Goal: Transaction & Acquisition: Purchase product/service

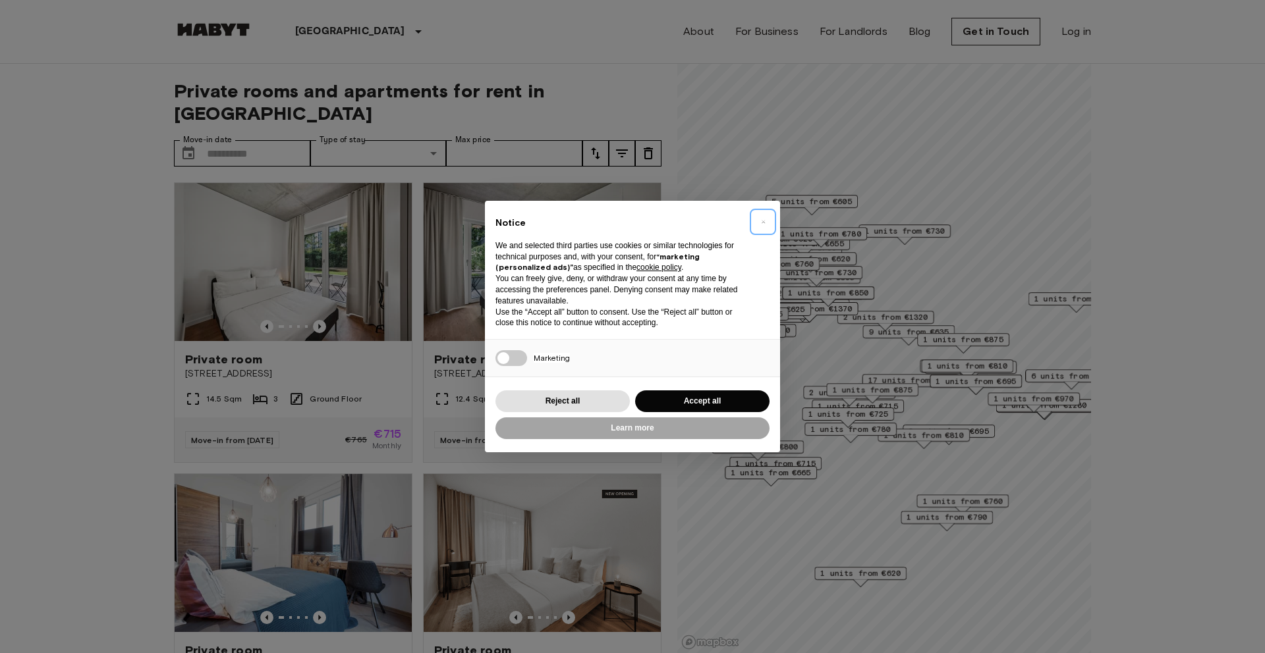
click at [759, 219] on button "×" at bounding box center [762, 221] width 21 height 21
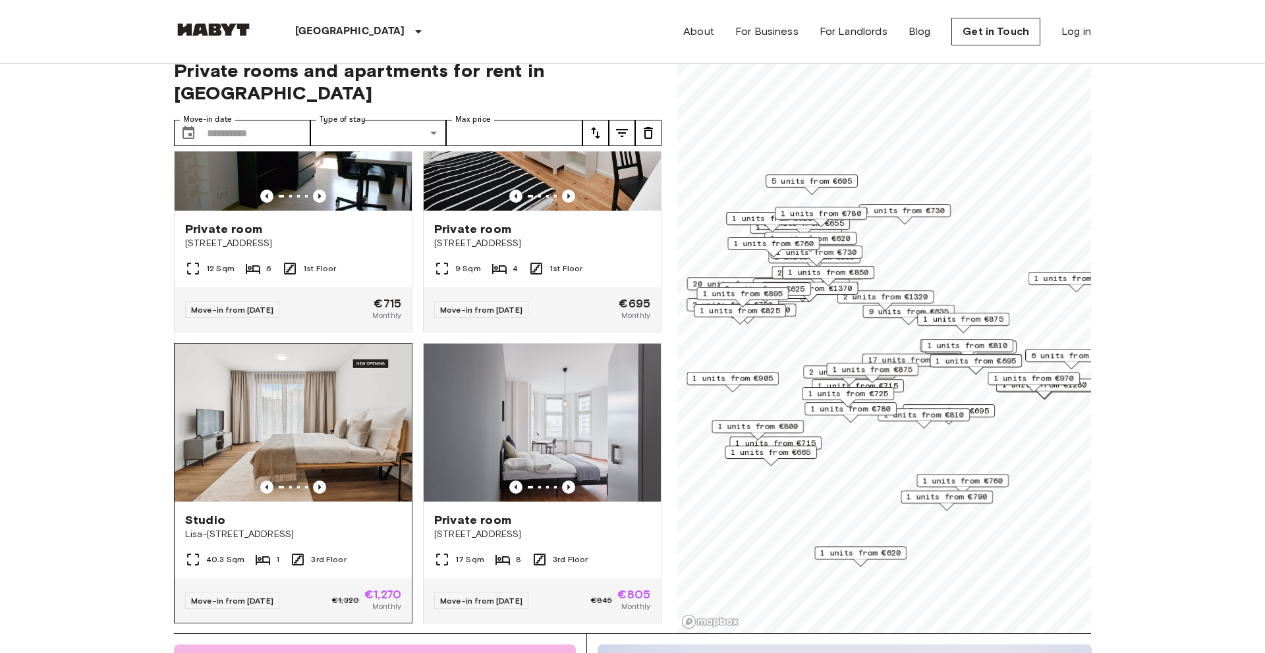
scroll to position [698, 0]
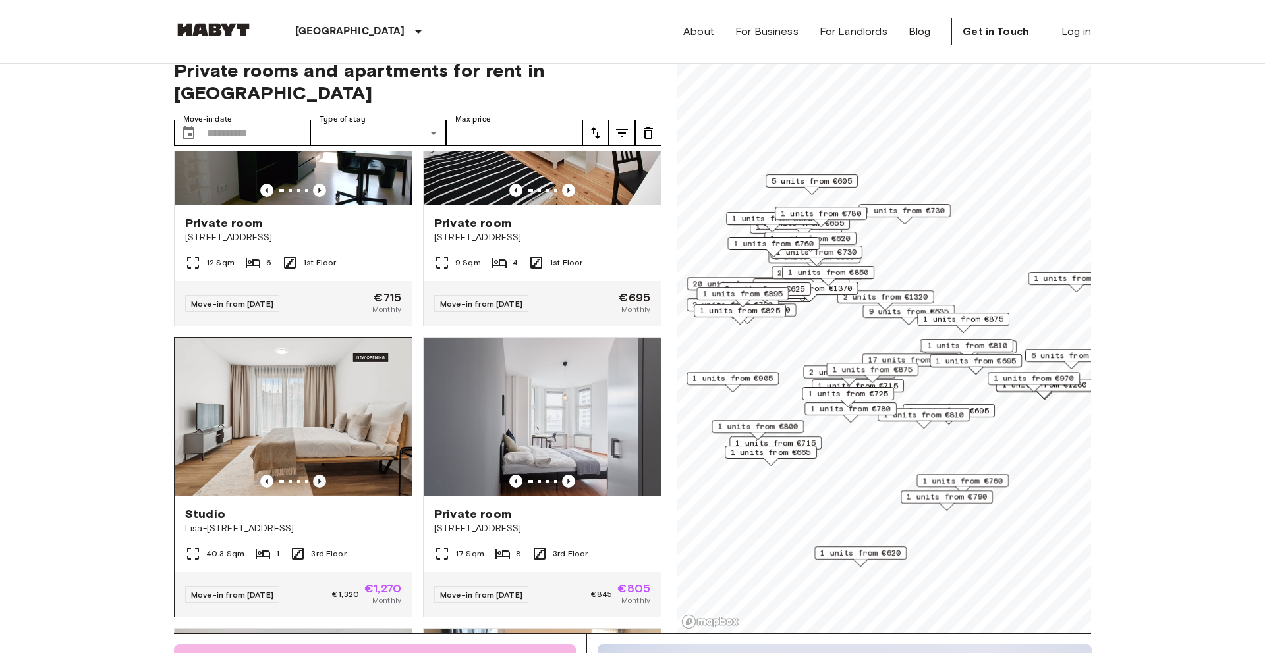
click at [323, 475] on icon "Previous image" at bounding box center [319, 481] width 13 height 13
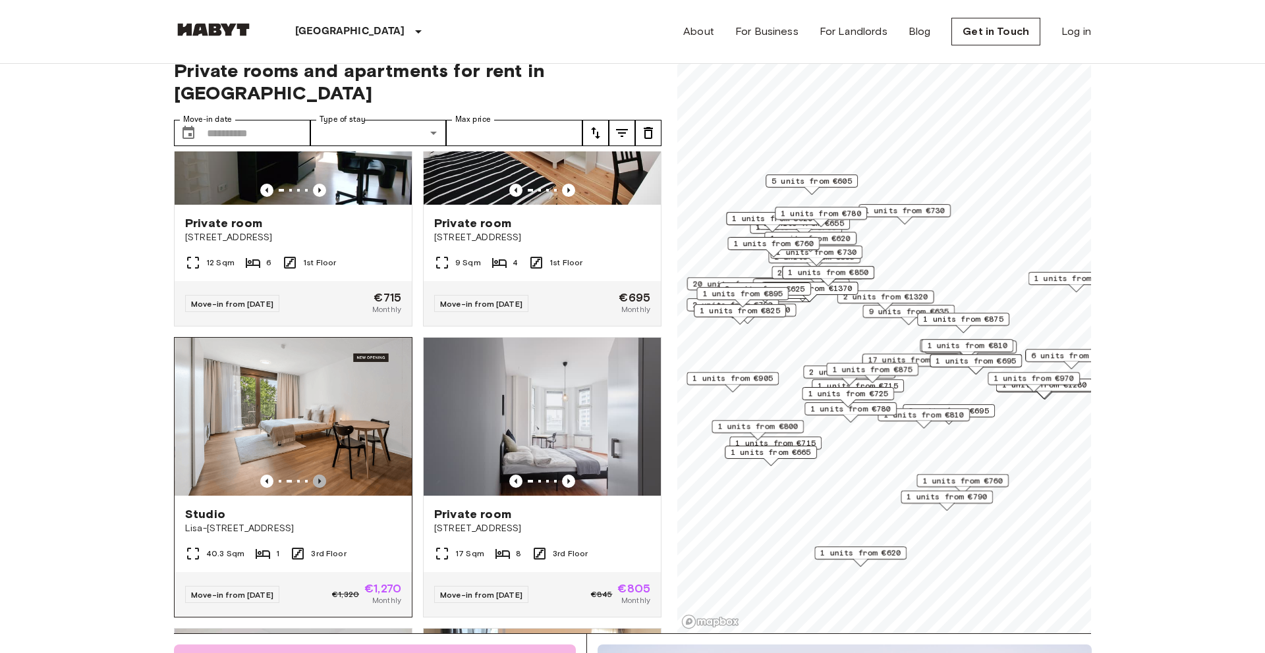
click at [323, 475] on icon "Previous image" at bounding box center [319, 481] width 13 height 13
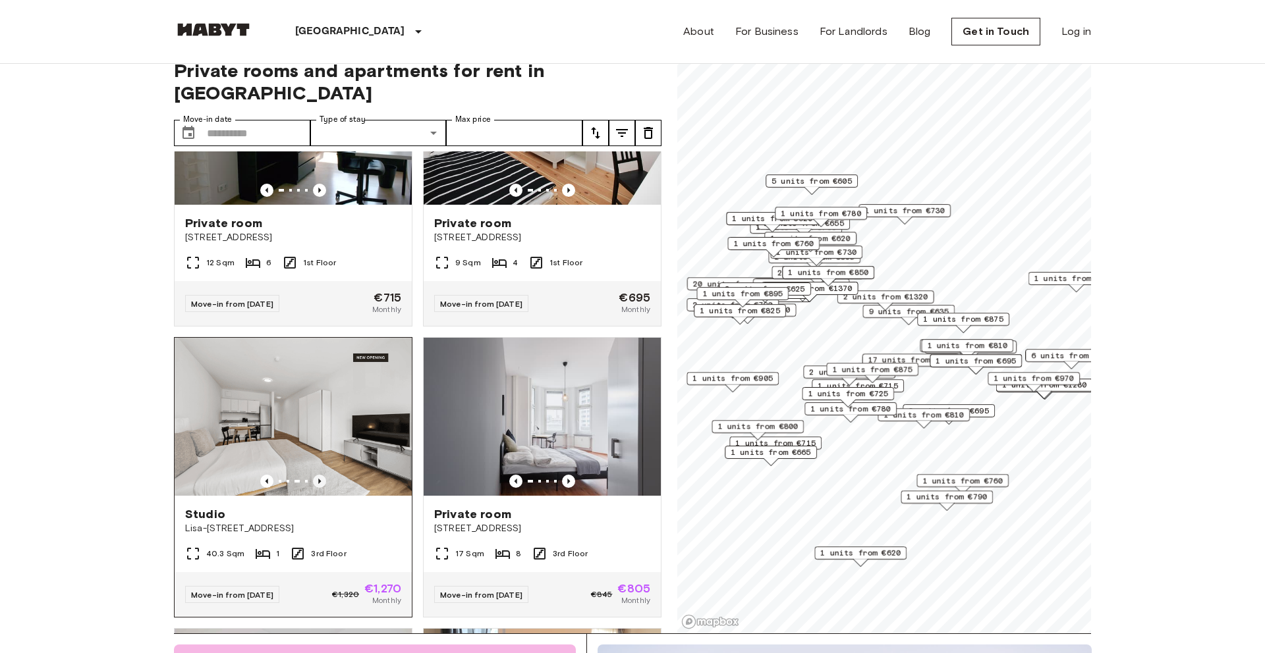
click at [323, 475] on icon "Previous image" at bounding box center [319, 481] width 13 height 13
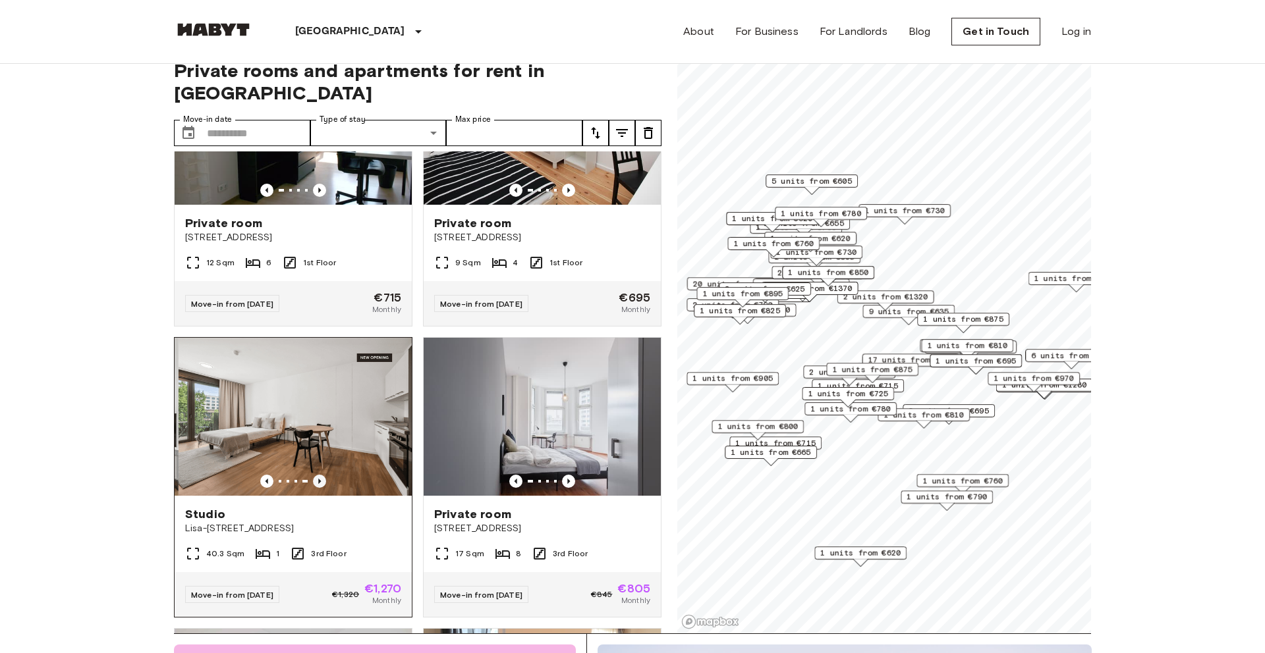
click at [323, 475] on icon "Previous image" at bounding box center [319, 481] width 13 height 13
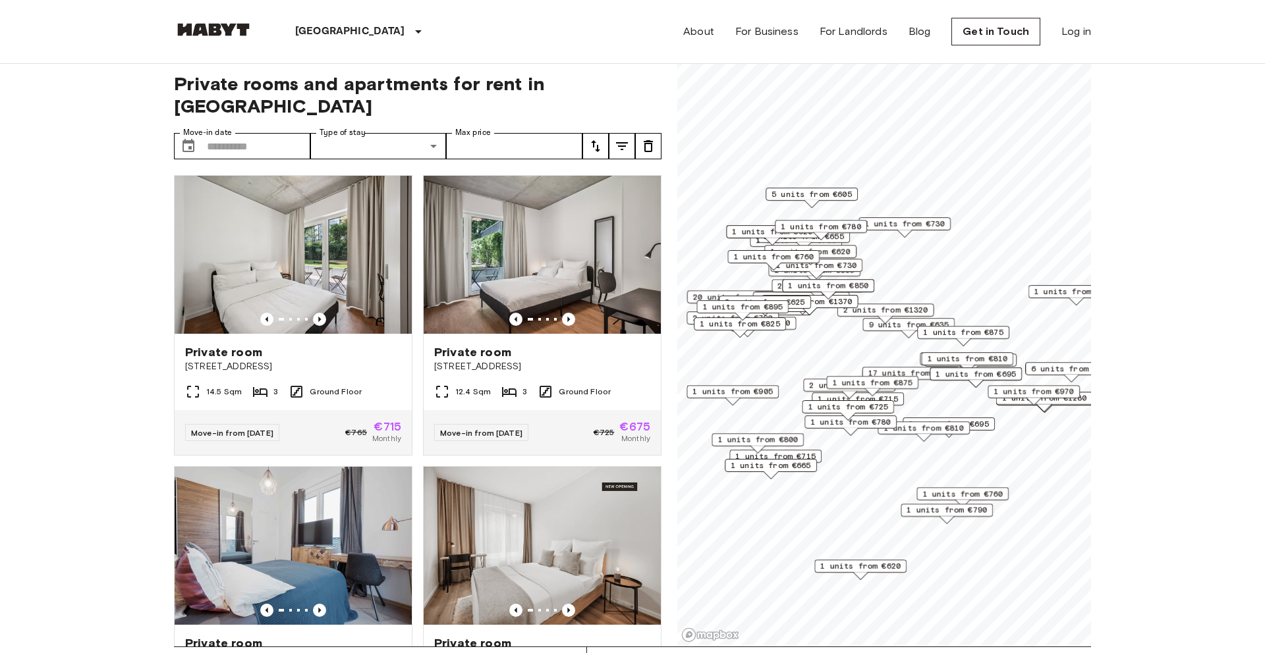
scroll to position [0, 0]
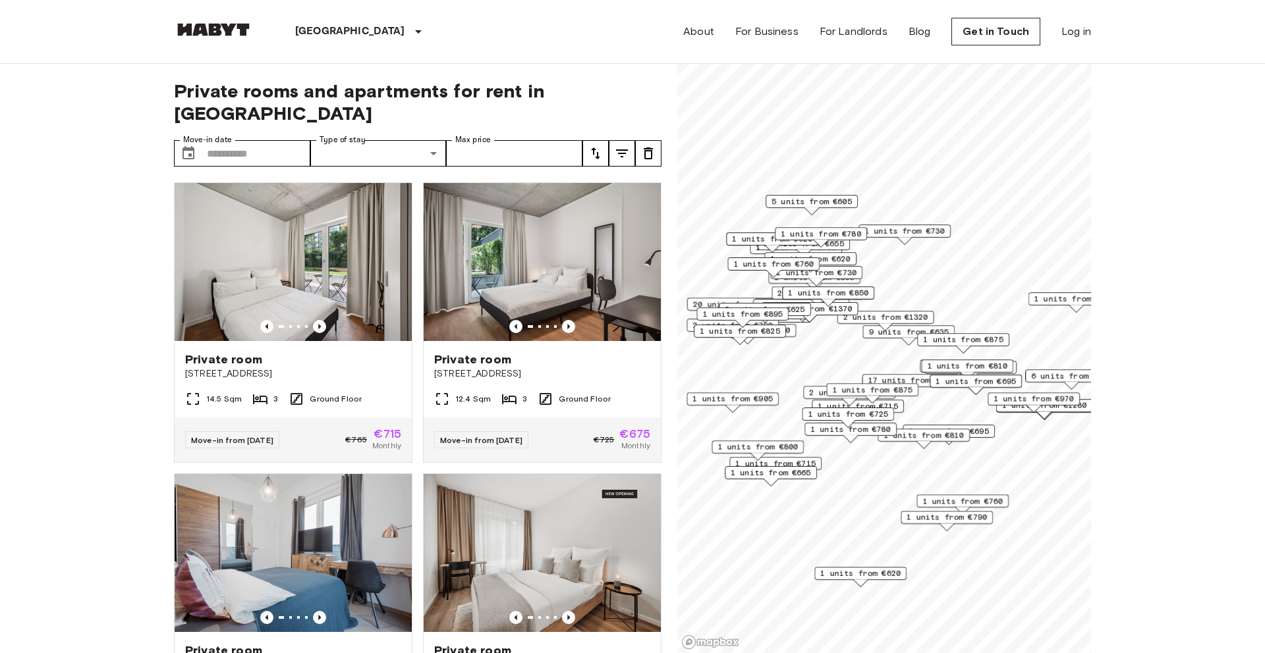
click at [229, 93] on span "Private rooms and apartments for rent in [GEOGRAPHIC_DATA]" at bounding box center [417, 102] width 487 height 45
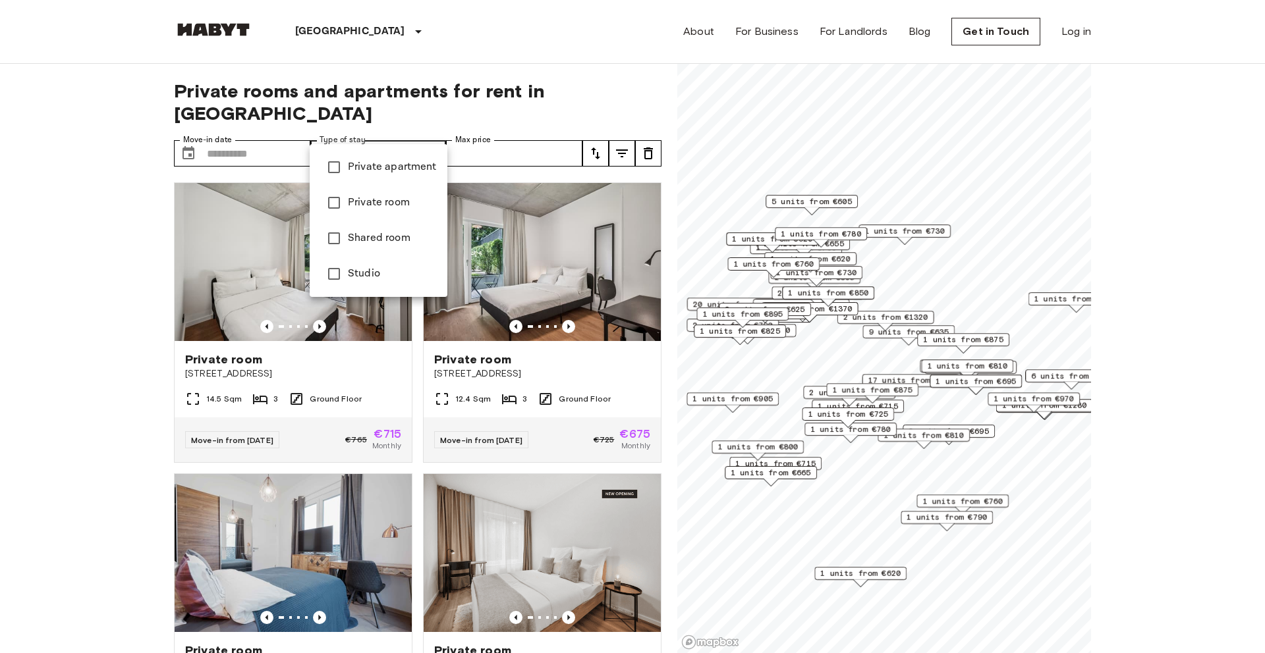
type input "**********"
type input "******"
click at [0, 211] on div at bounding box center [632, 326] width 1265 height 653
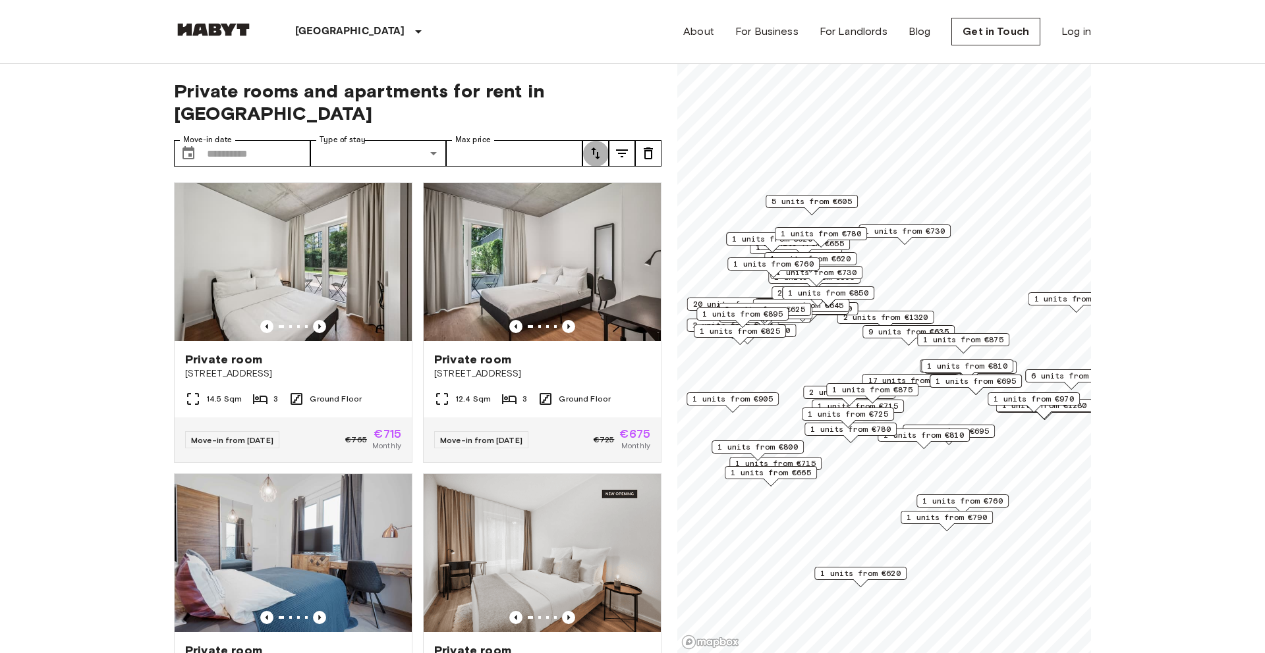
click at [592, 146] on icon "tune" at bounding box center [596, 154] width 16 height 16
click at [611, 173] on li "Lowest price" at bounding box center [648, 180] width 132 height 24
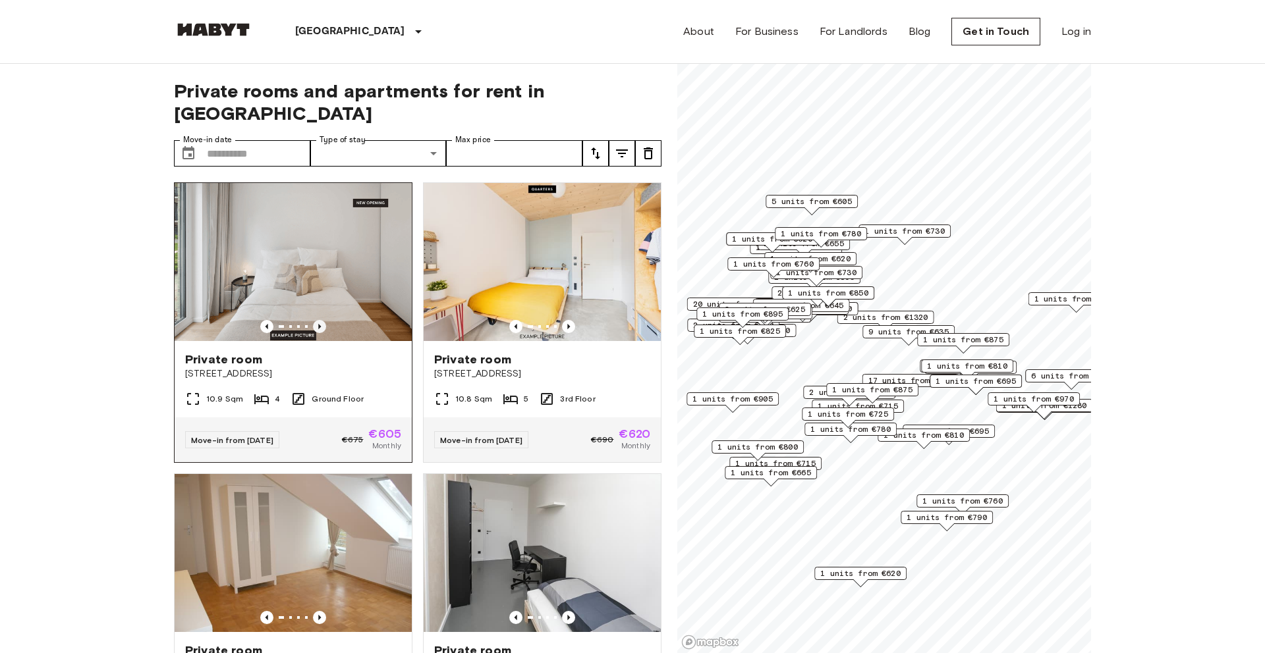
click at [321, 320] on icon "Previous image" at bounding box center [319, 326] width 13 height 13
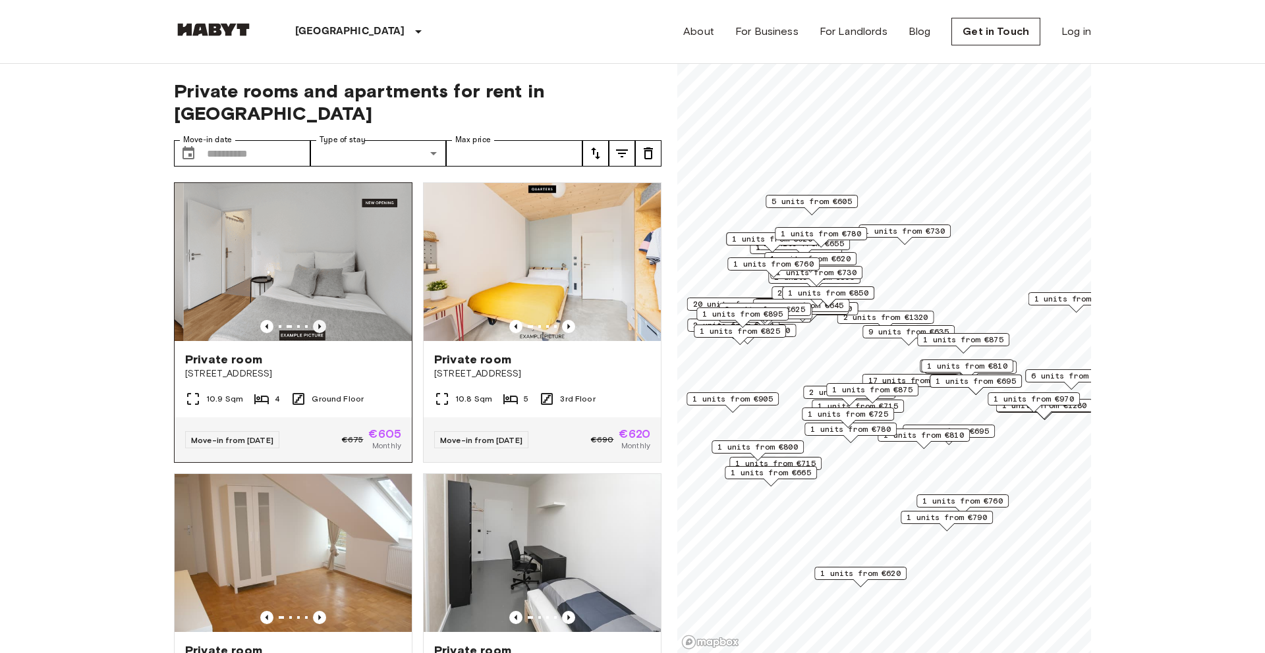
click at [321, 320] on icon "Previous image" at bounding box center [319, 326] width 13 height 13
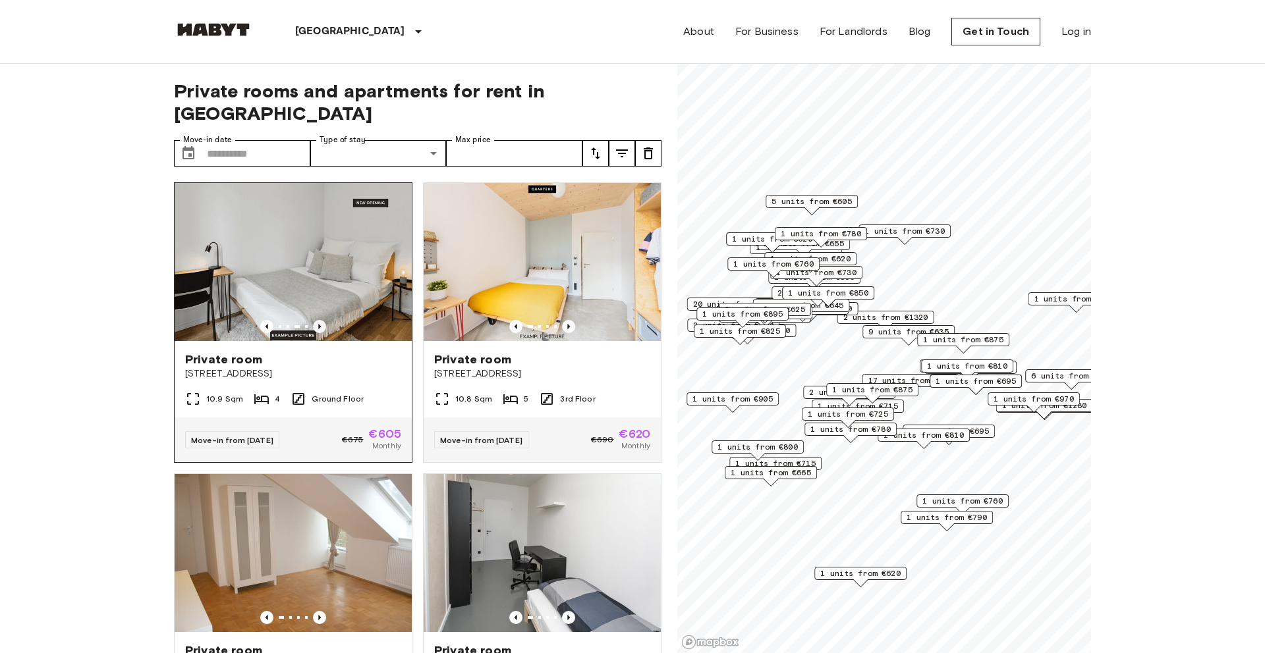
click at [321, 320] on icon "Previous image" at bounding box center [319, 326] width 13 height 13
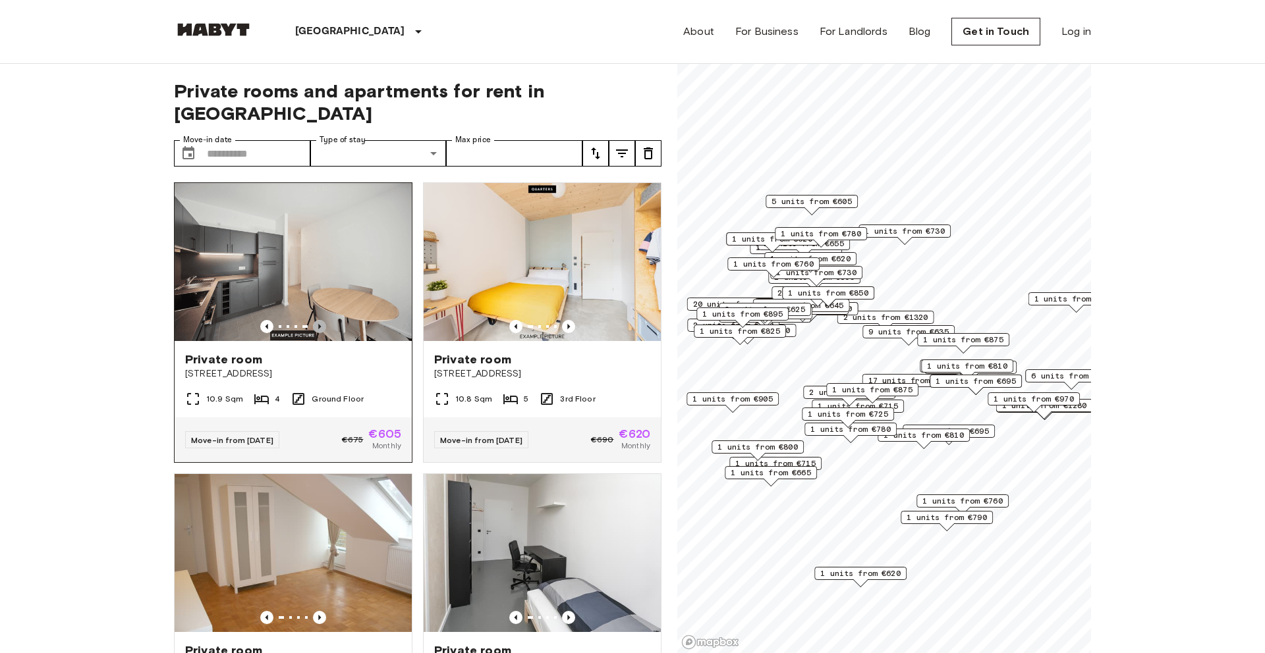
click at [321, 320] on icon "Previous image" at bounding box center [319, 326] width 13 height 13
